Goal: Information Seeking & Learning: Learn about a topic

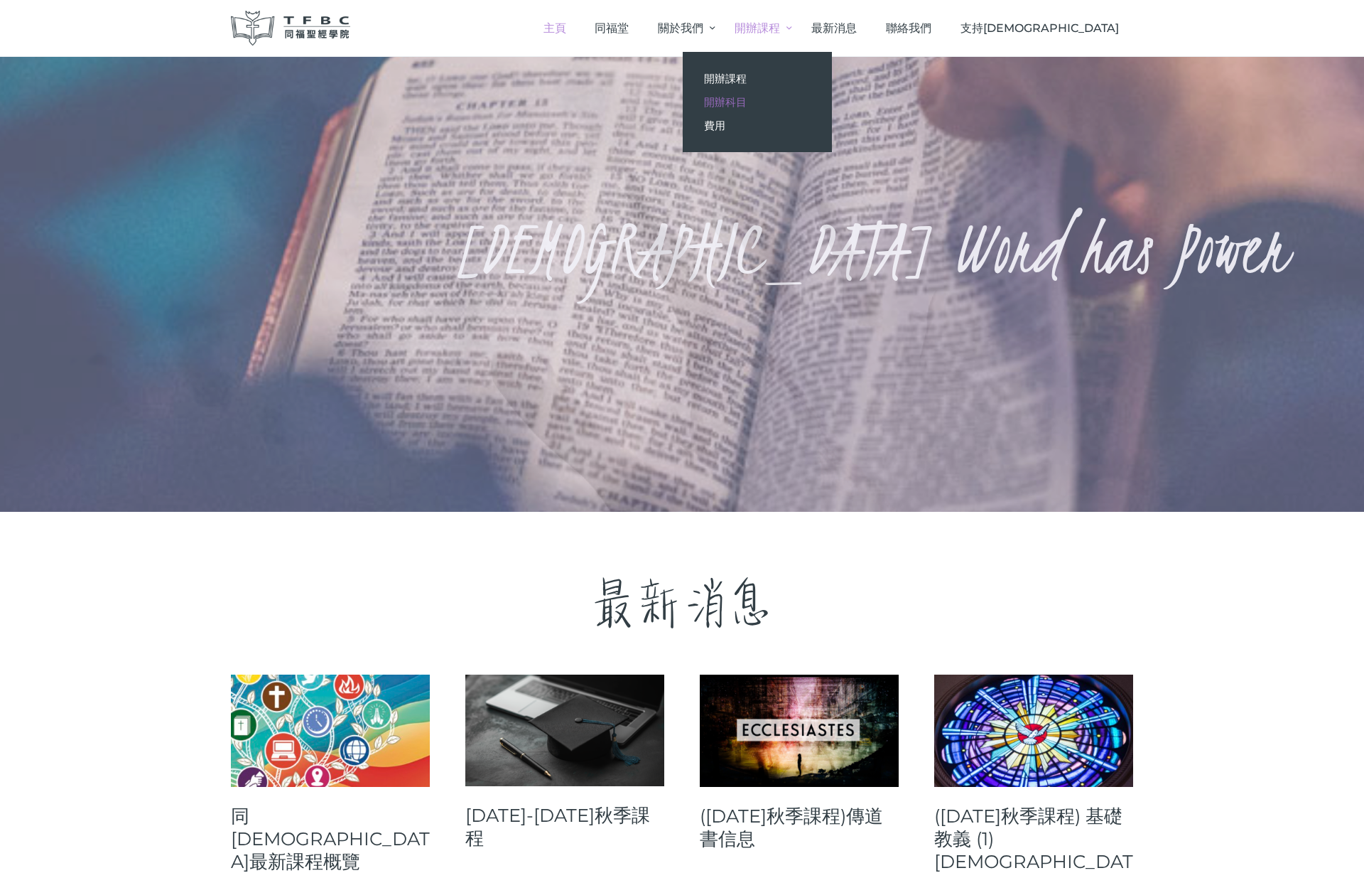
click at [747, 99] on span "開辦科目" at bounding box center [725, 102] width 43 height 14
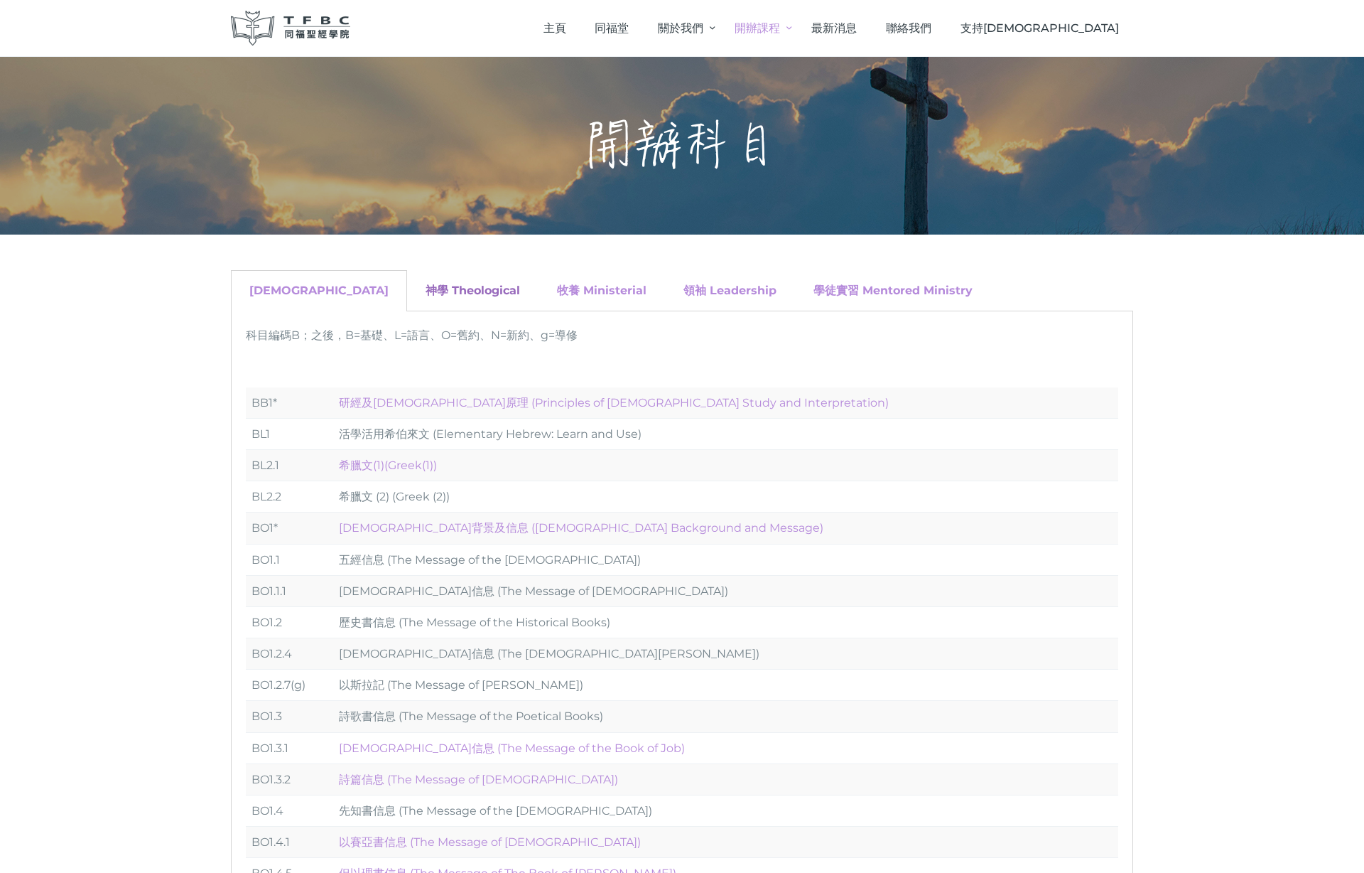
click at [426, 293] on link "神學 Theological" at bounding box center [473, 291] width 95 height 14
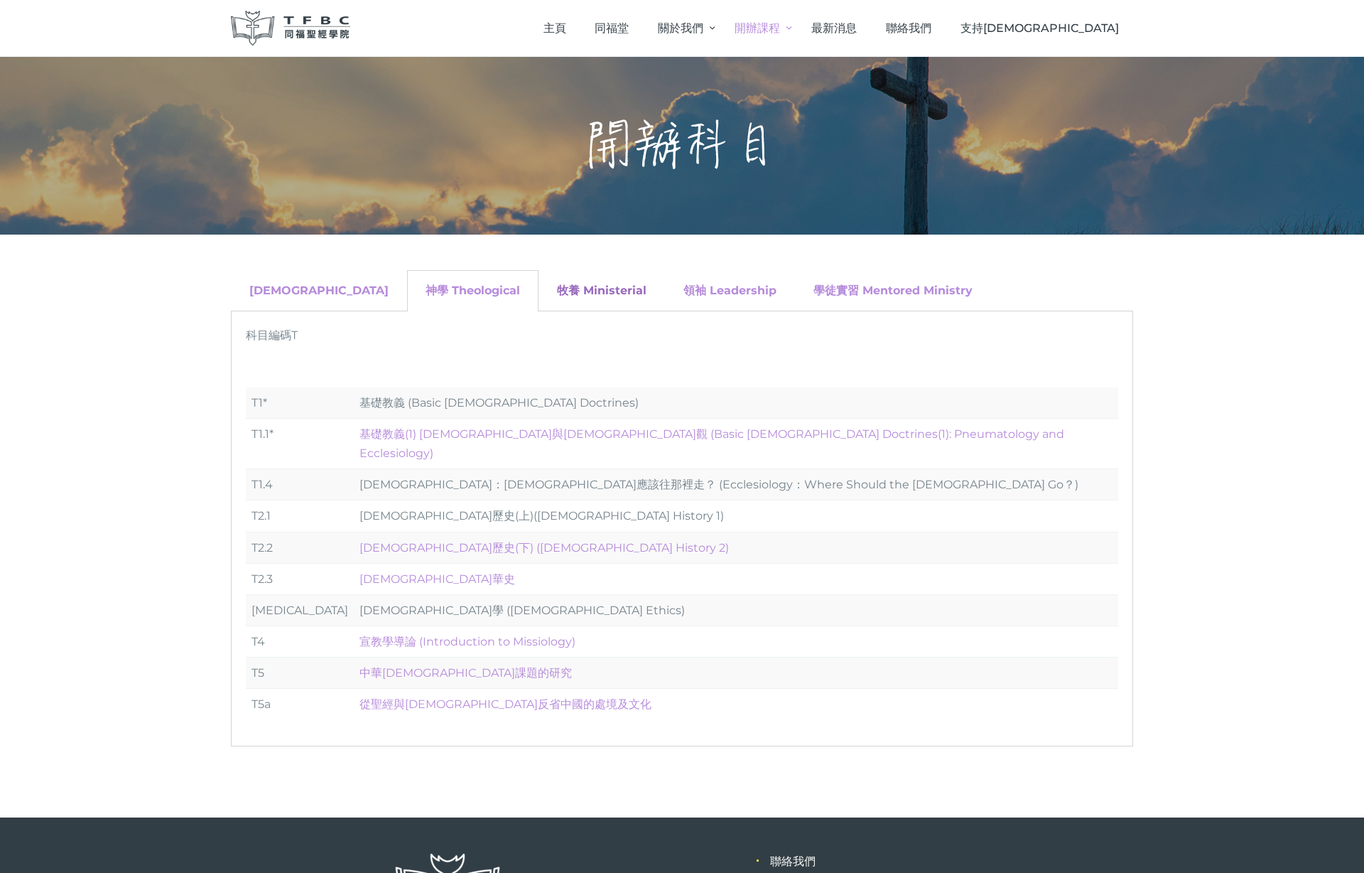
click at [557, 289] on link "牧養 Ministerial" at bounding box center [602, 291] width 90 height 14
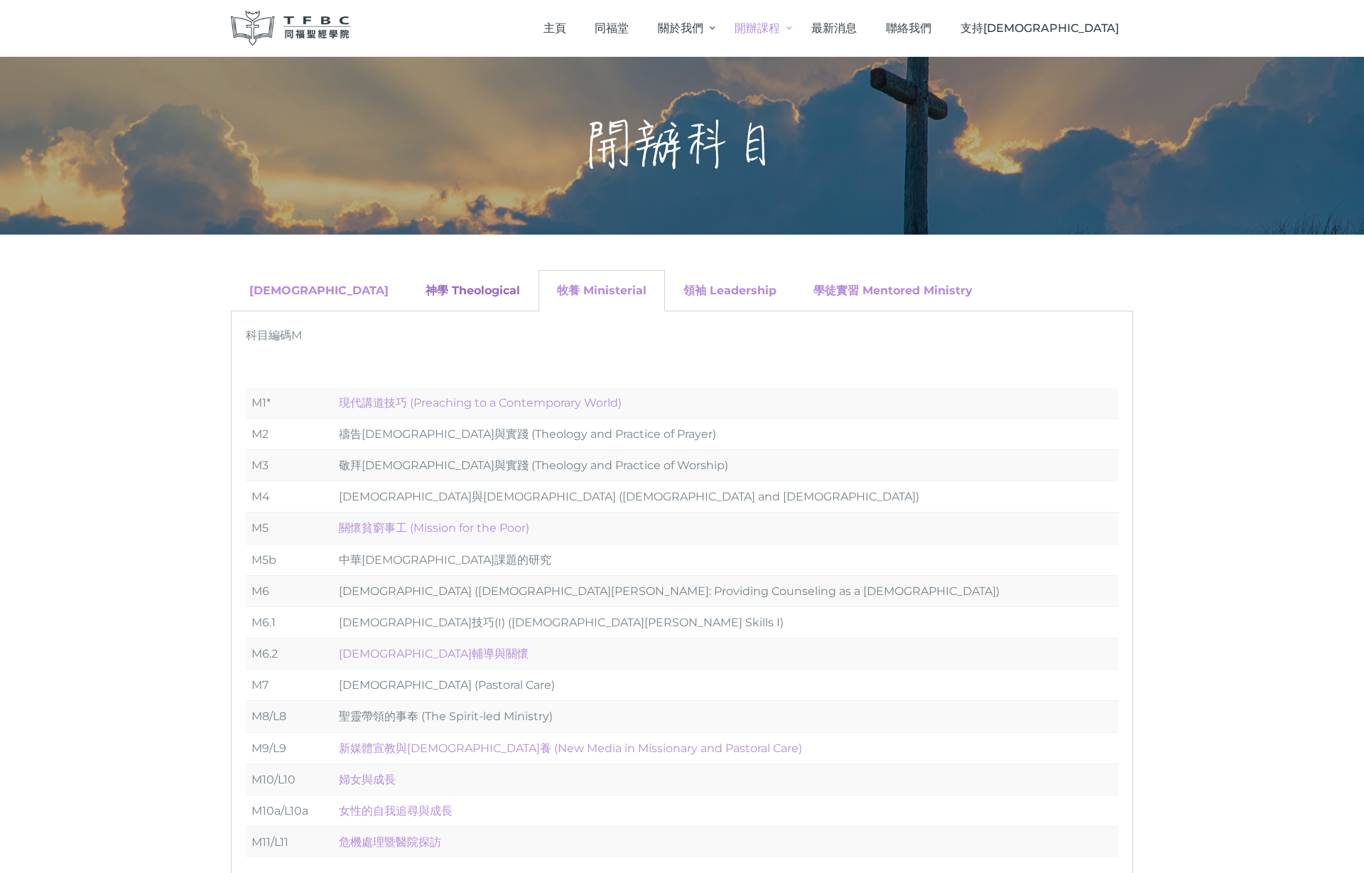
click at [426, 289] on link "神學 Theological" at bounding box center [473, 291] width 95 height 14
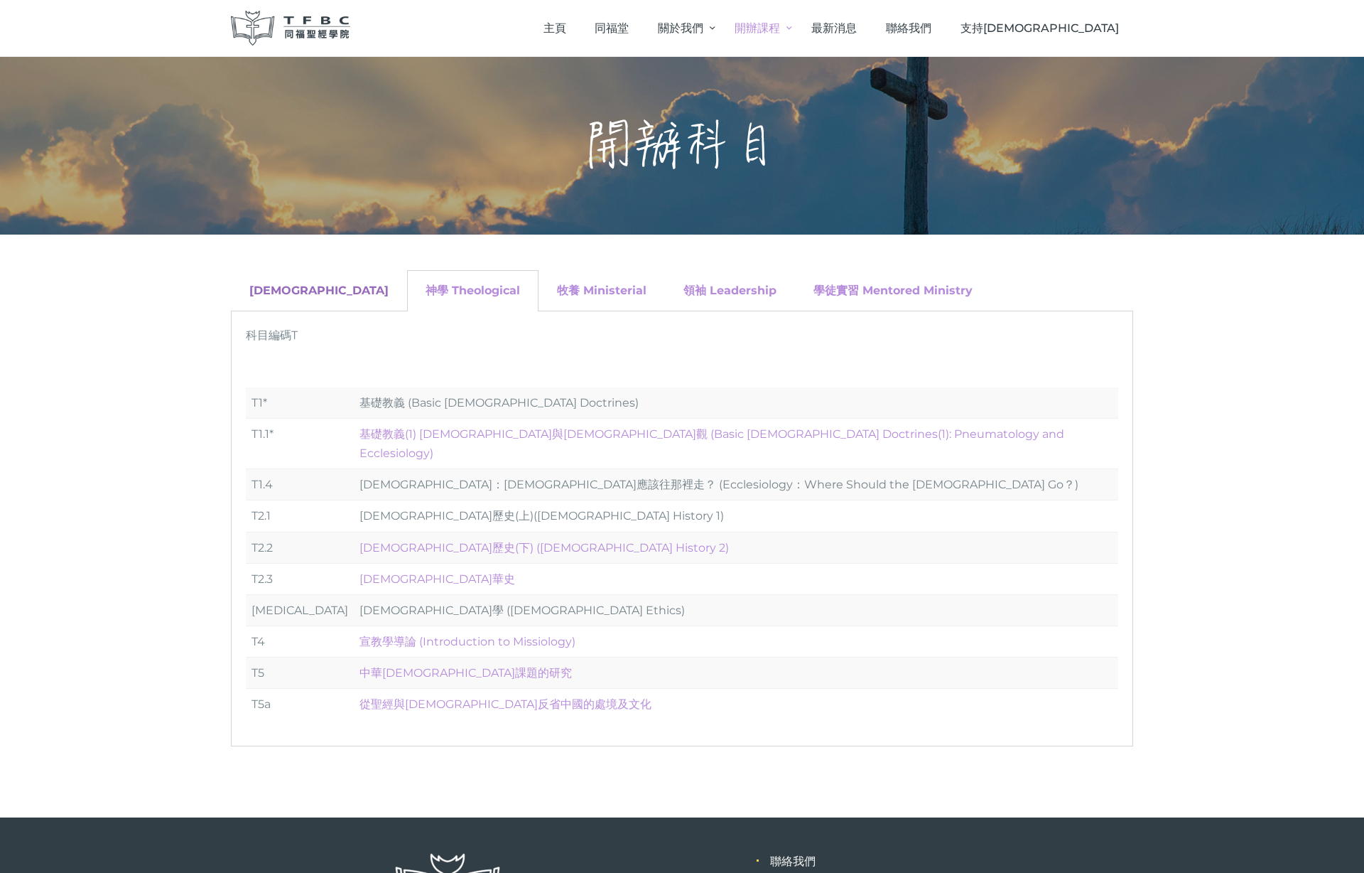
click at [271, 286] on link "聖經 Biblical" at bounding box center [318, 291] width 139 height 14
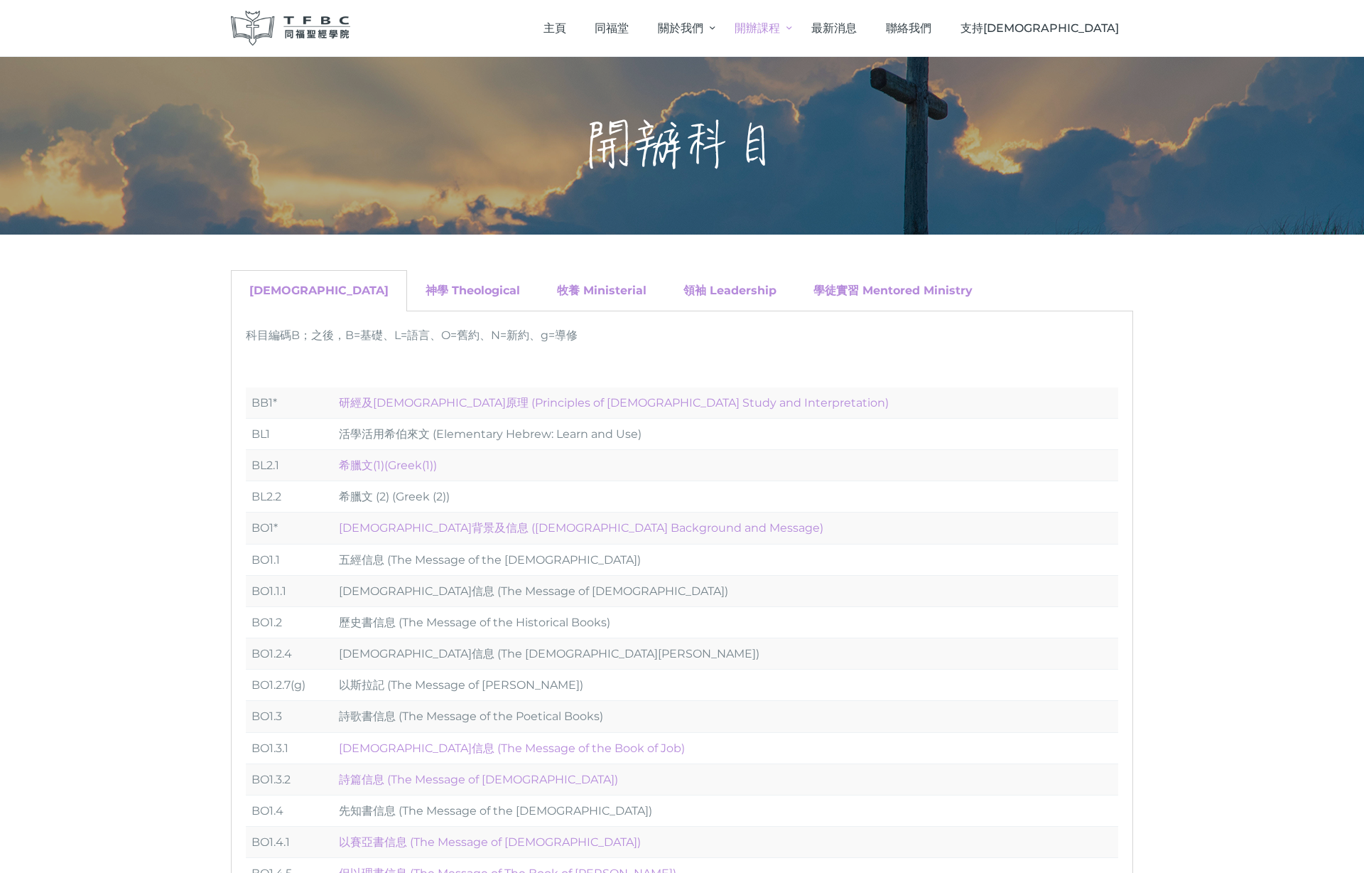
click at [407, 298] on div "神學 Theological" at bounding box center [472, 290] width 131 height 41
